Goal: Task Accomplishment & Management: Complete application form

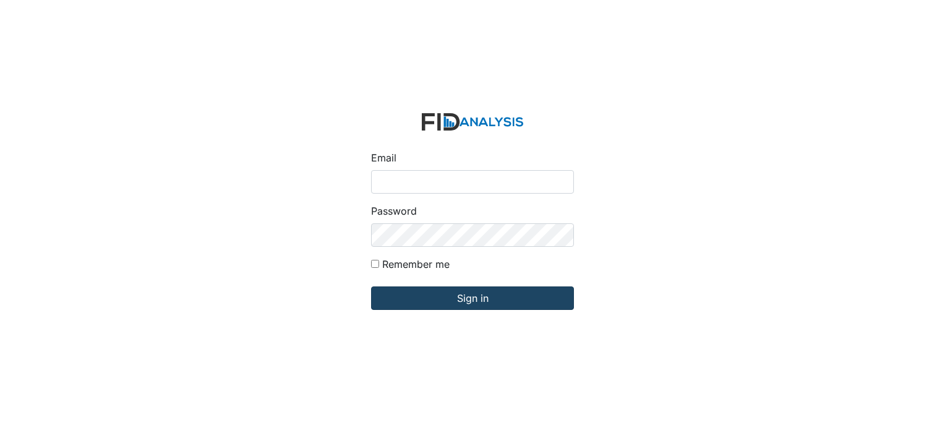
type input "[EMAIL_ADDRESS][DOMAIN_NAME]"
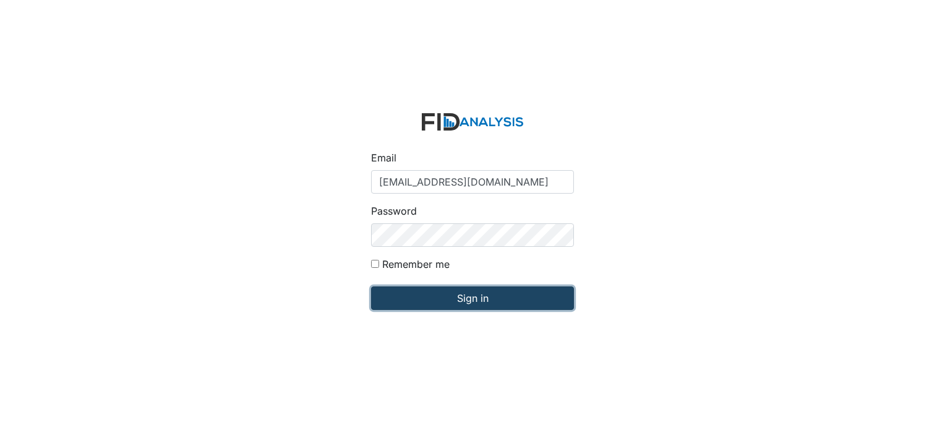
click at [470, 305] on input "Sign in" at bounding box center [472, 298] width 203 height 24
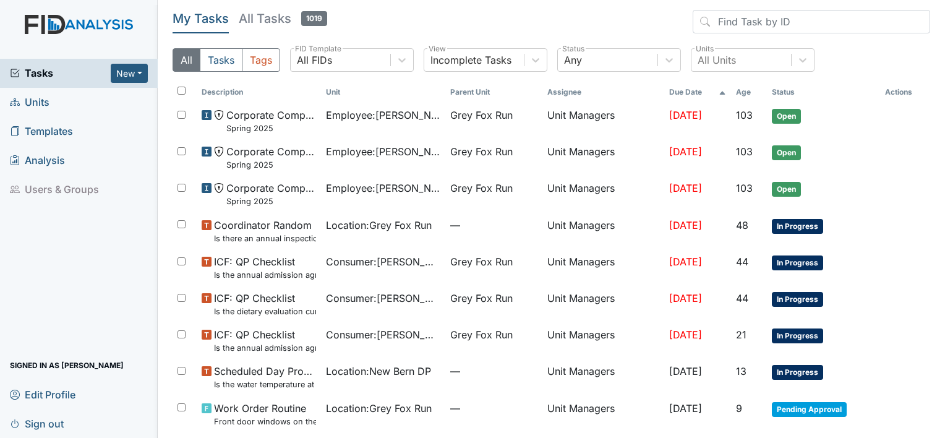
click at [37, 97] on span "Units" at bounding box center [30, 102] width 40 height 19
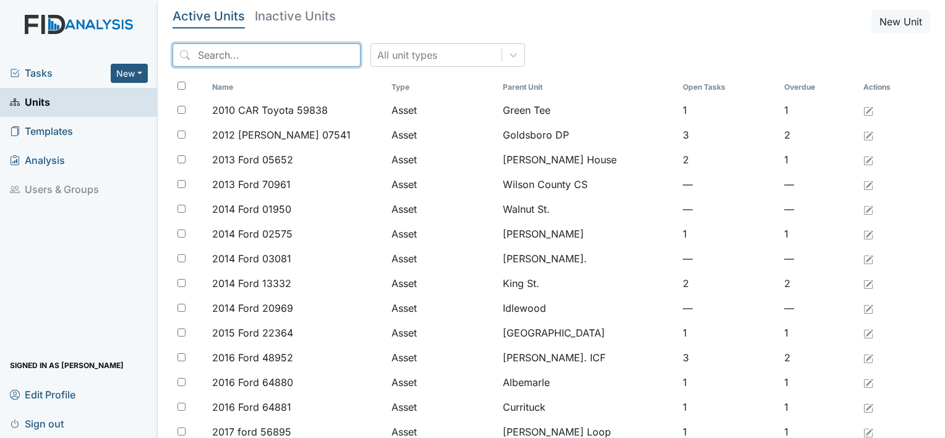
click at [253, 49] on input "search" at bounding box center [267, 55] width 188 height 24
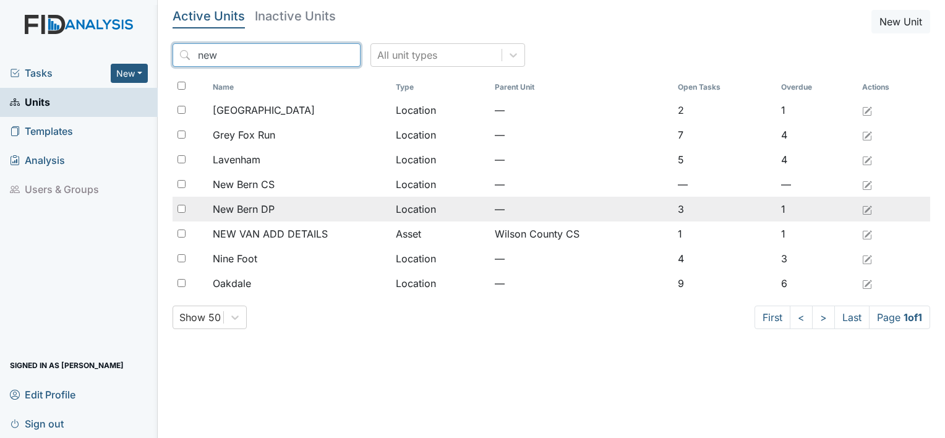
type input "new"
click at [252, 206] on span "New Bern DP" at bounding box center [244, 209] width 62 height 15
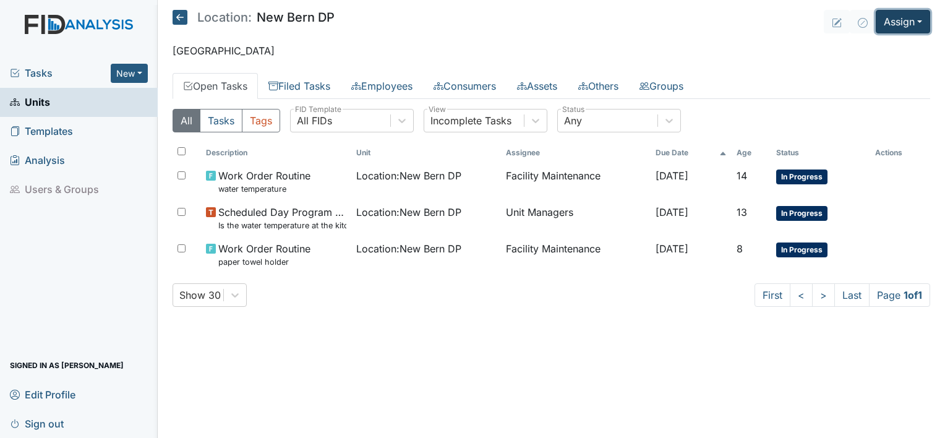
click at [921, 17] on button "Assign" at bounding box center [903, 22] width 54 height 24
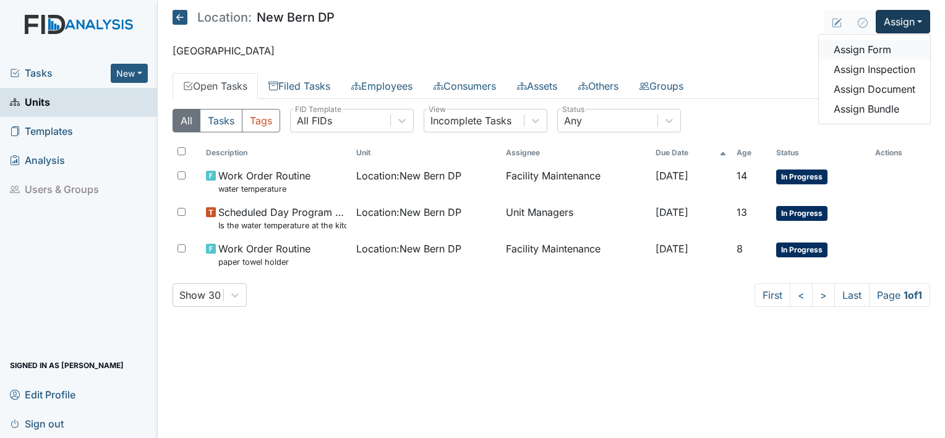
click at [913, 54] on link "Assign Form" at bounding box center [874, 50] width 111 height 20
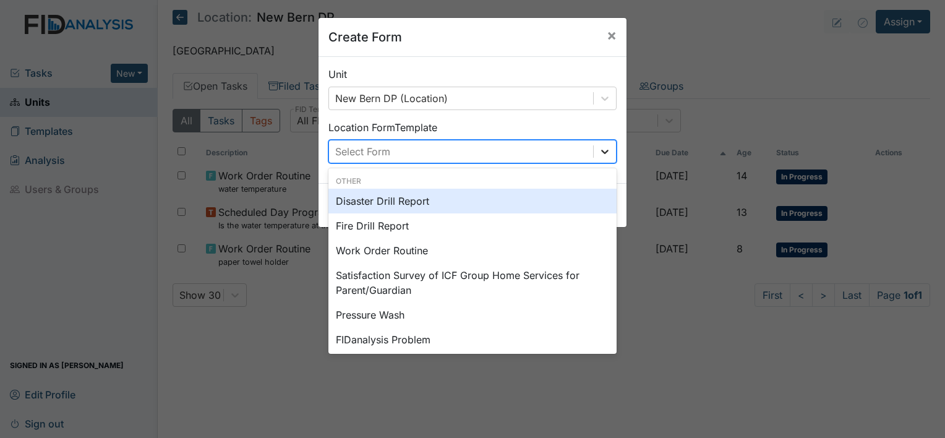
click at [599, 147] on icon at bounding box center [605, 151] width 12 height 12
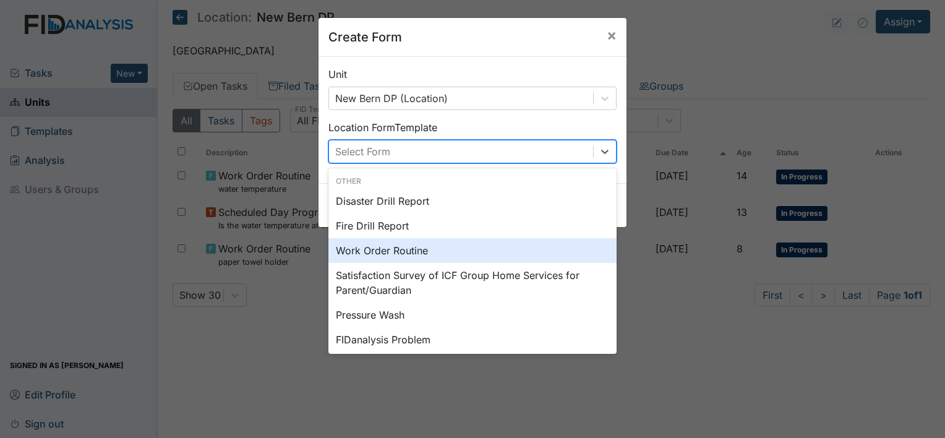
click at [433, 247] on div "Work Order Routine" at bounding box center [472, 250] width 288 height 25
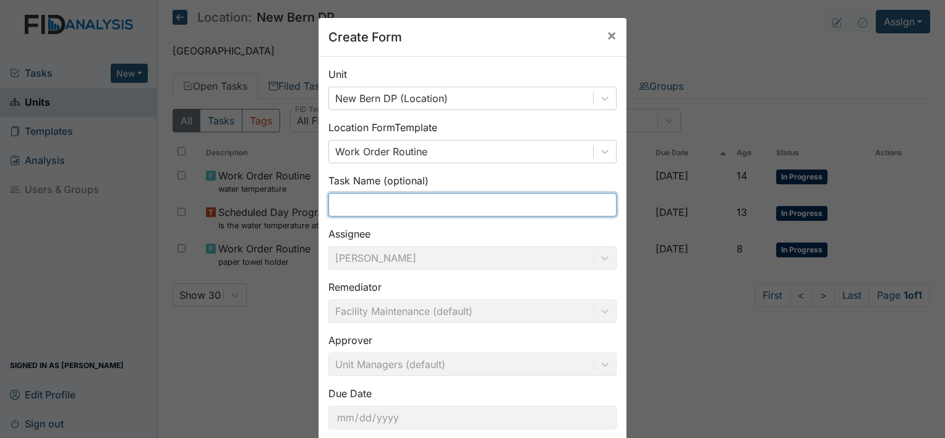
click at [405, 209] on input "text" at bounding box center [472, 205] width 288 height 24
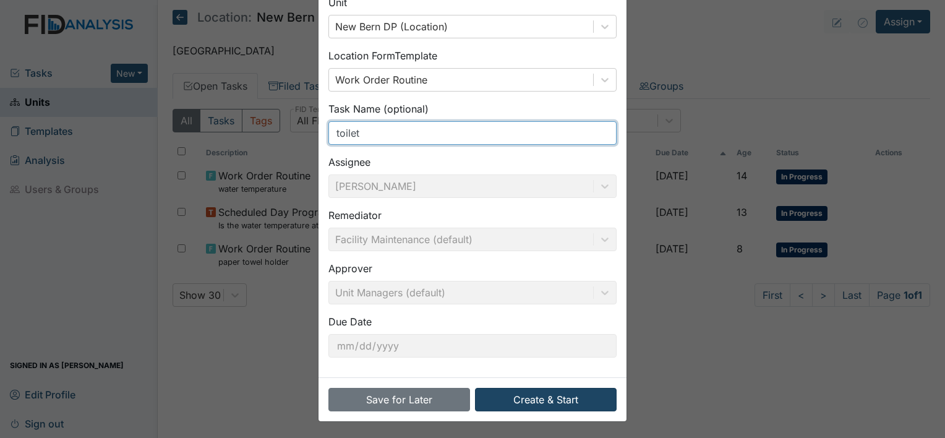
type input "toilet"
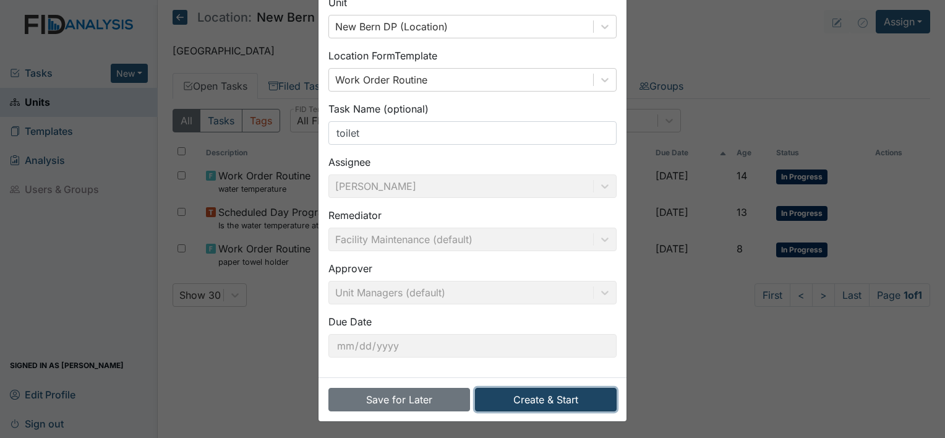
click at [522, 398] on button "Create & Start" at bounding box center [546, 400] width 142 height 24
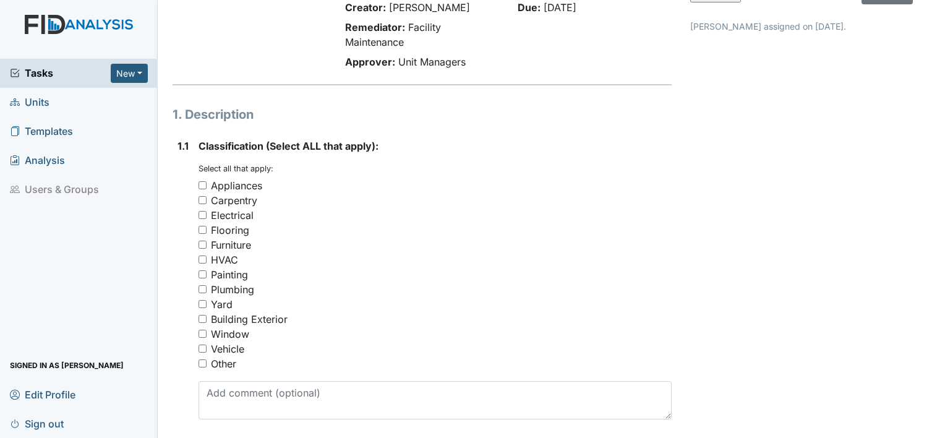
scroll to position [103, 0]
click at [202, 287] on input "Plumbing" at bounding box center [203, 288] width 8 height 8
checkbox input "true"
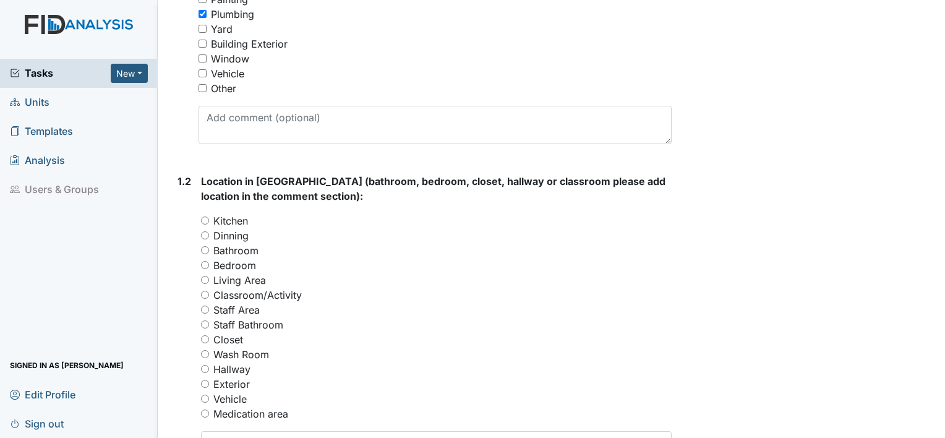
scroll to position [377, 0]
click at [204, 247] on input "Bathroom" at bounding box center [205, 250] width 8 height 8
radio input "true"
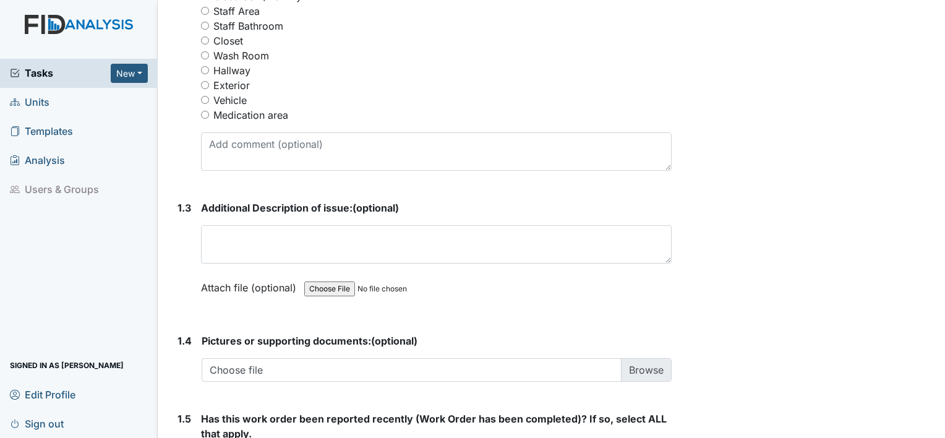
scroll to position [680, 0]
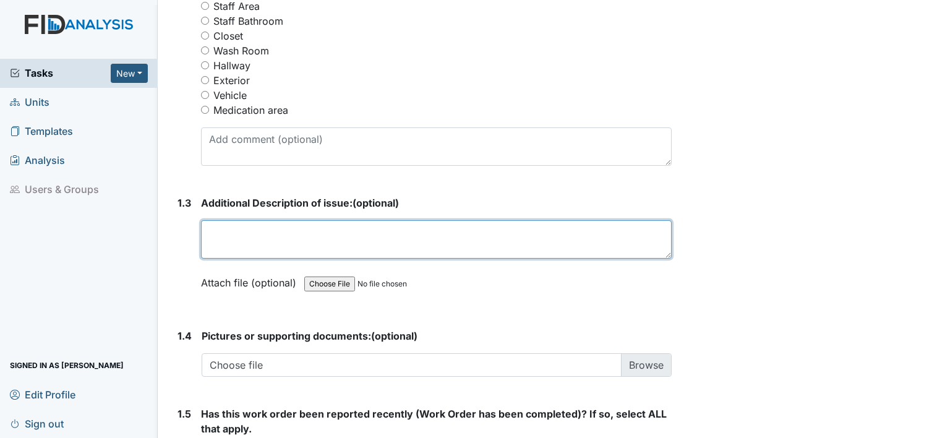
click at [264, 239] on textarea at bounding box center [436, 239] width 471 height 38
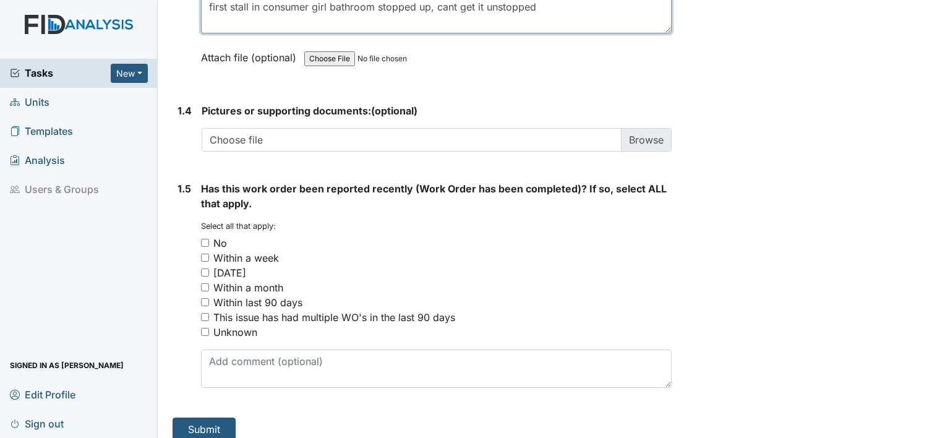
scroll to position [917, 0]
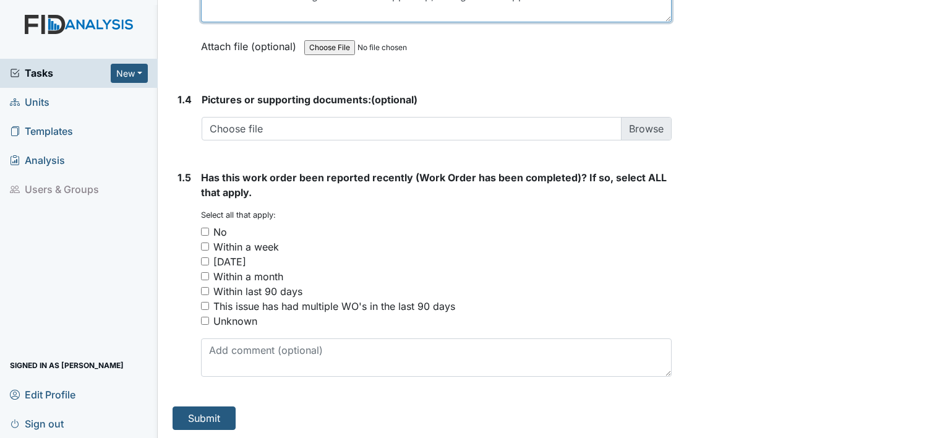
type textarea "first stall in consumer girl bathroom stopped up, cant get it unstopped"
click at [207, 228] on input "No" at bounding box center [205, 232] width 8 height 8
checkbox input "true"
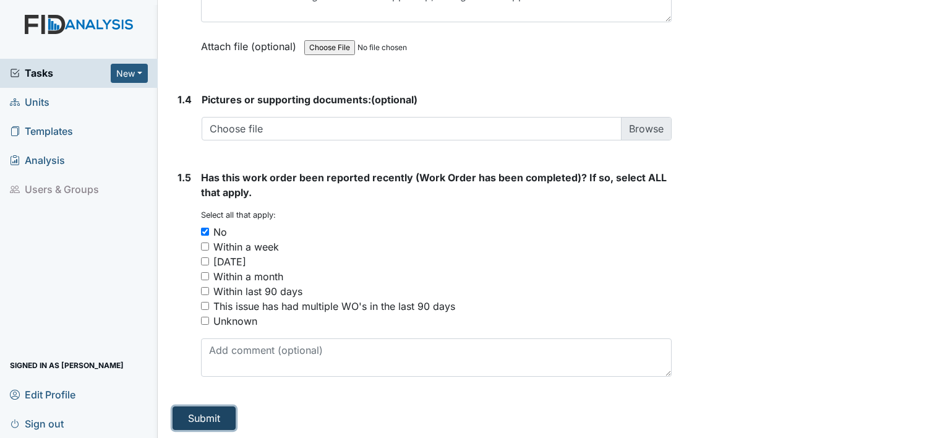
click at [208, 414] on button "Submit" at bounding box center [204, 418] width 63 height 24
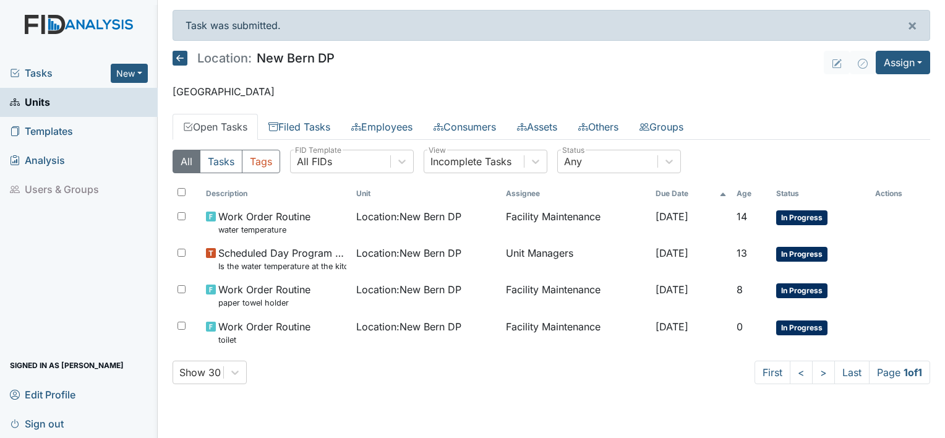
click at [48, 423] on span "Sign out" at bounding box center [37, 423] width 54 height 19
